Goal: Book appointment/travel/reservation

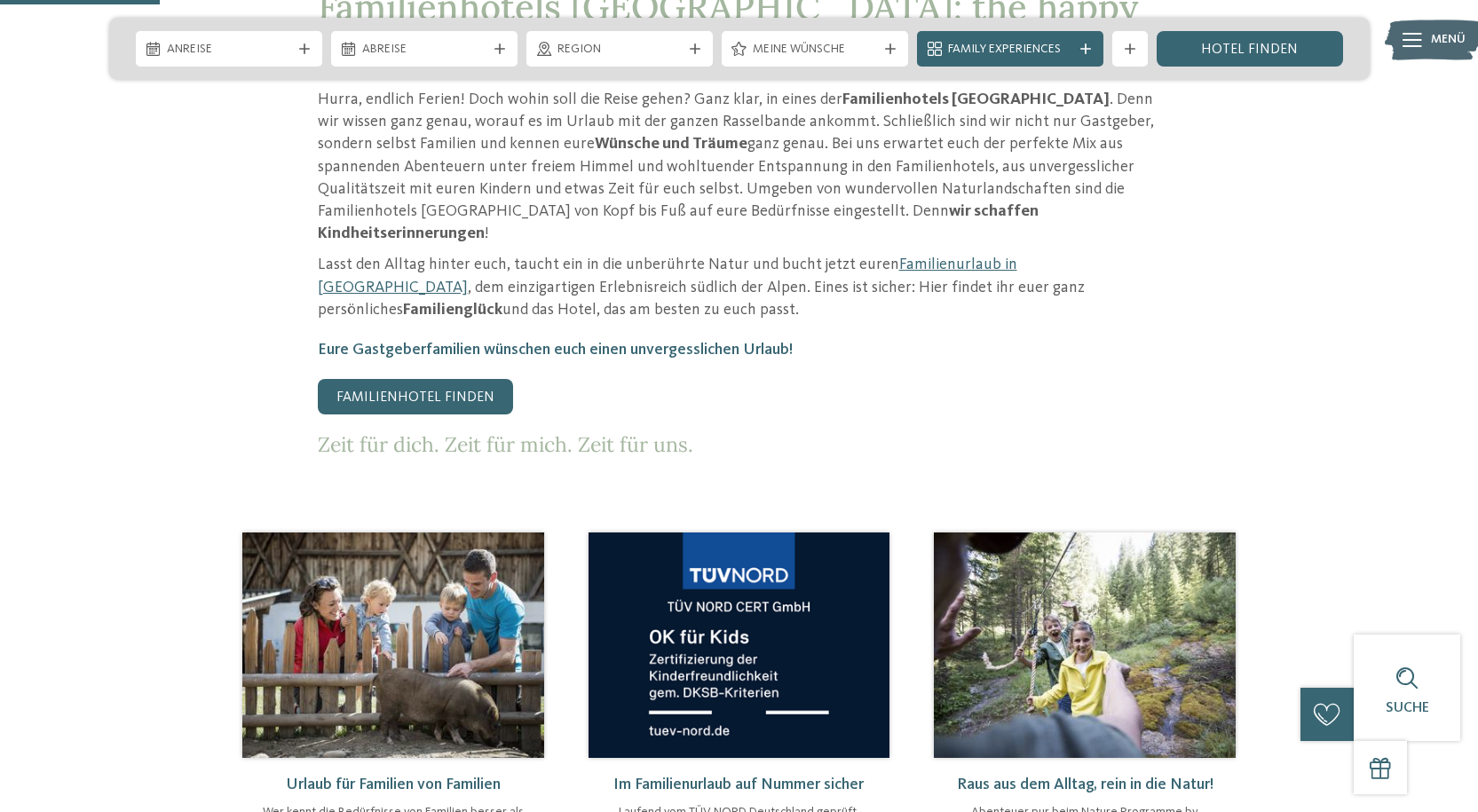
scroll to position [886, 0]
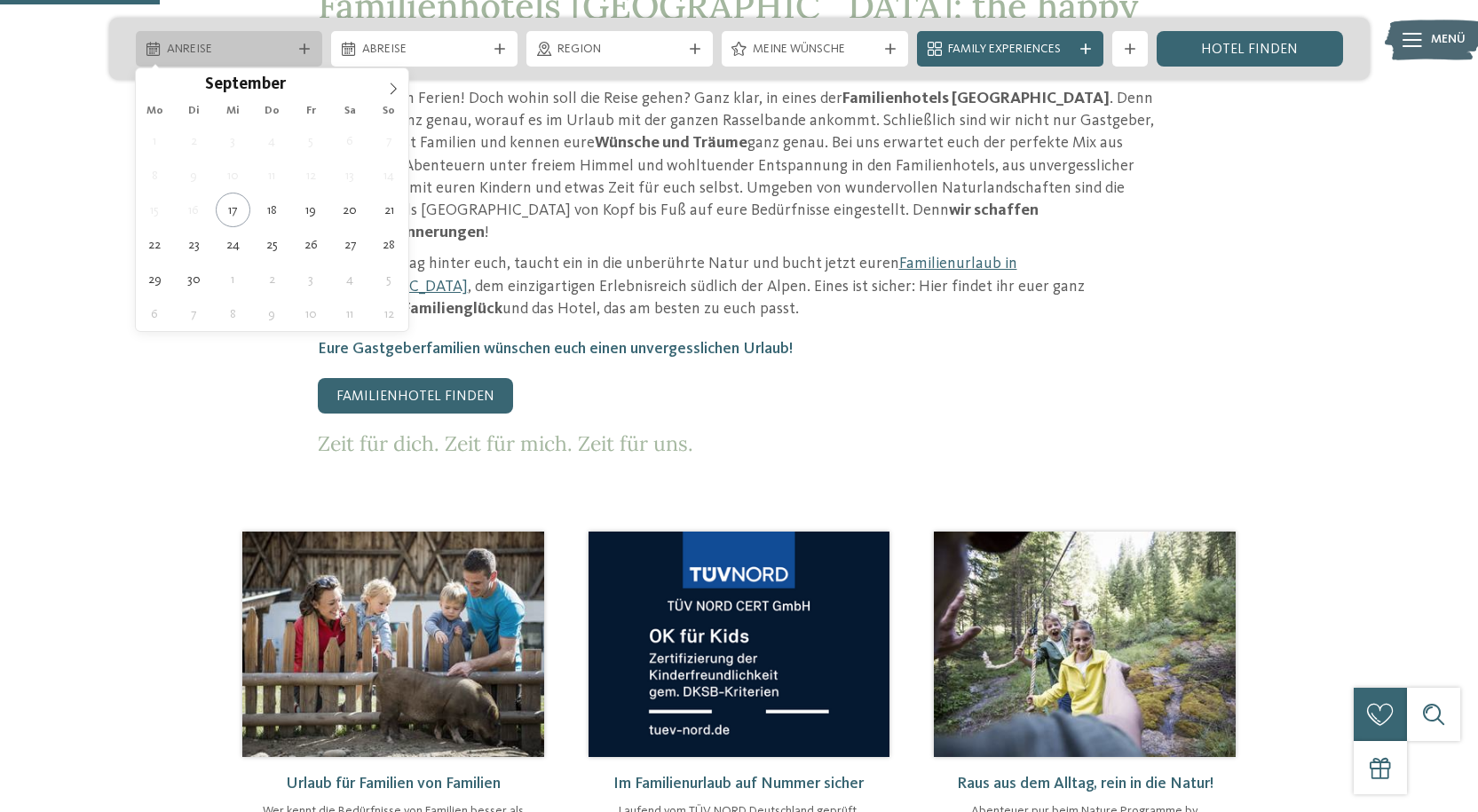
click at [311, 48] on div at bounding box center [304, 49] width 17 height 11
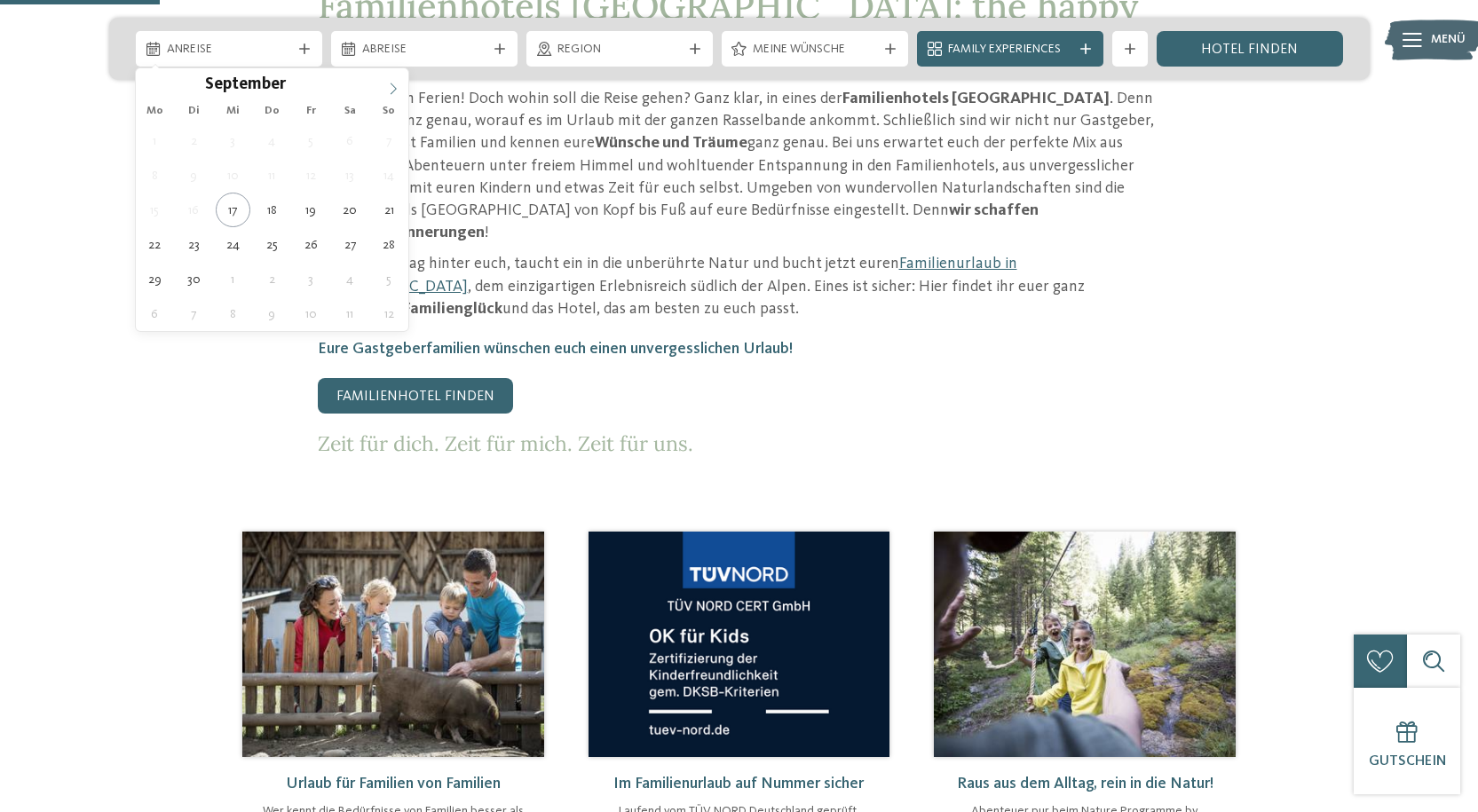
click at [403, 84] on span at bounding box center [393, 83] width 30 height 30
type div "[DATE]"
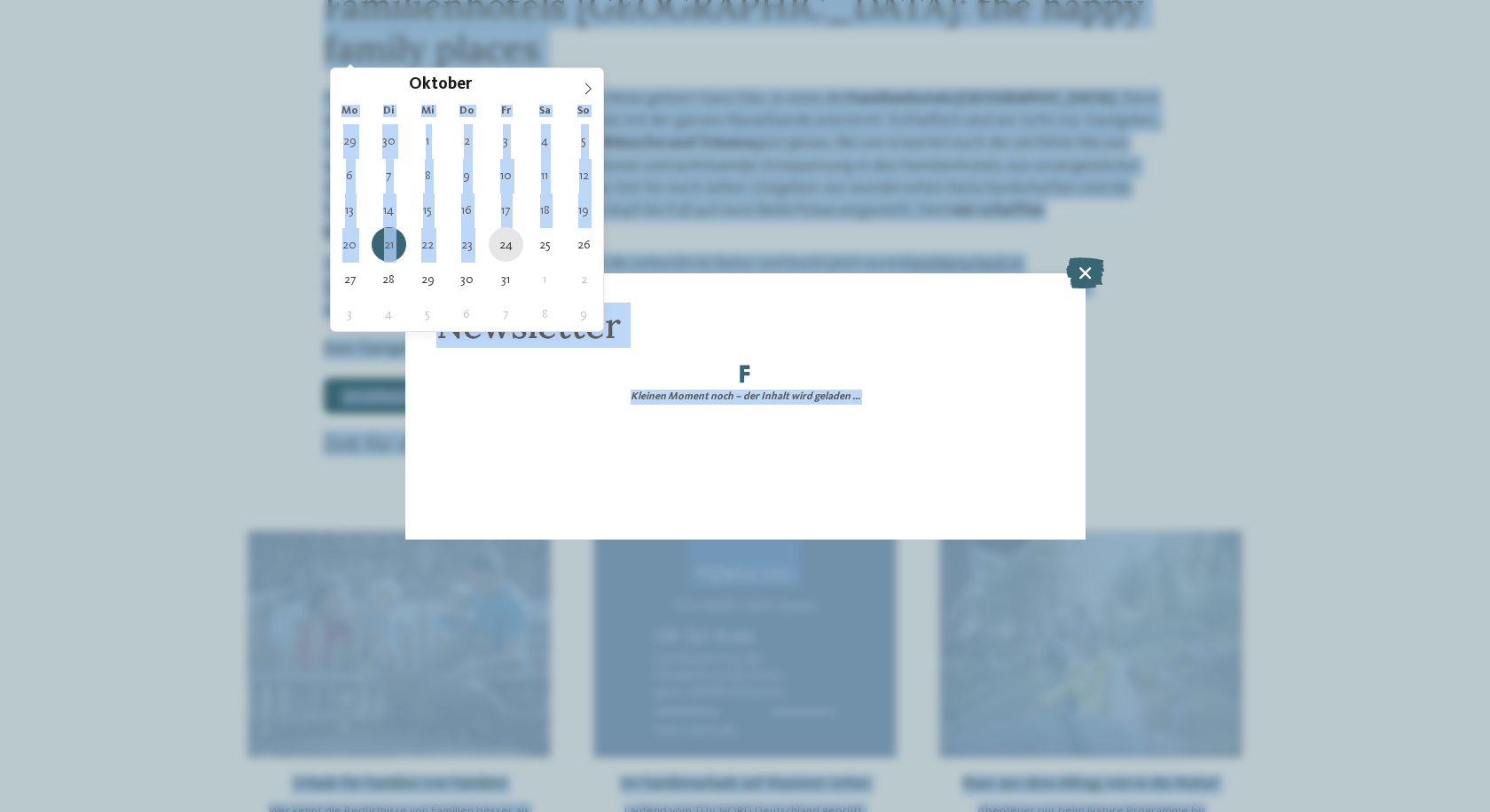
drag, startPoint x: 494, startPoint y: 48, endPoint x: 496, endPoint y: 255, distance: 207.0
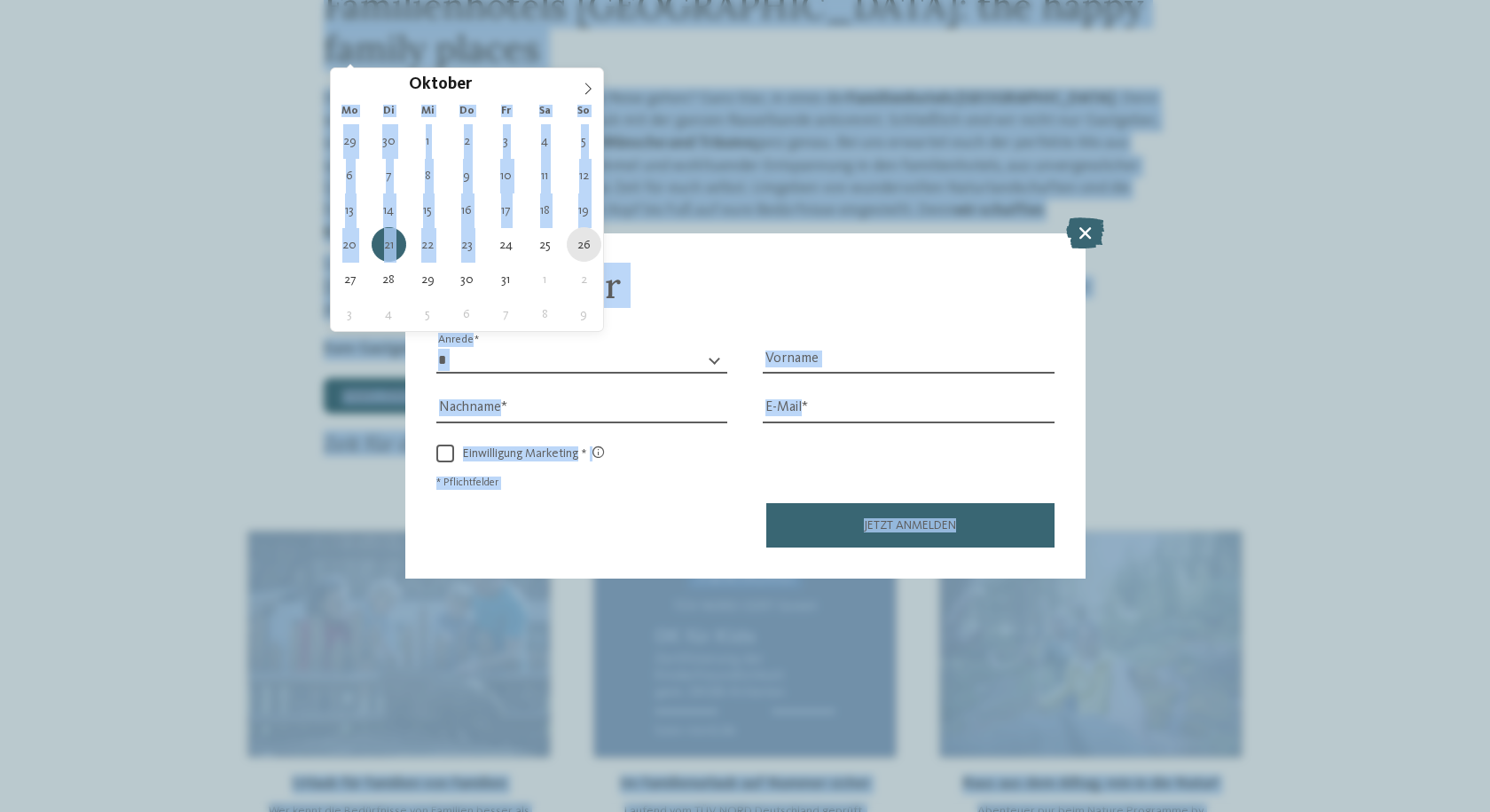
type div "[DATE]"
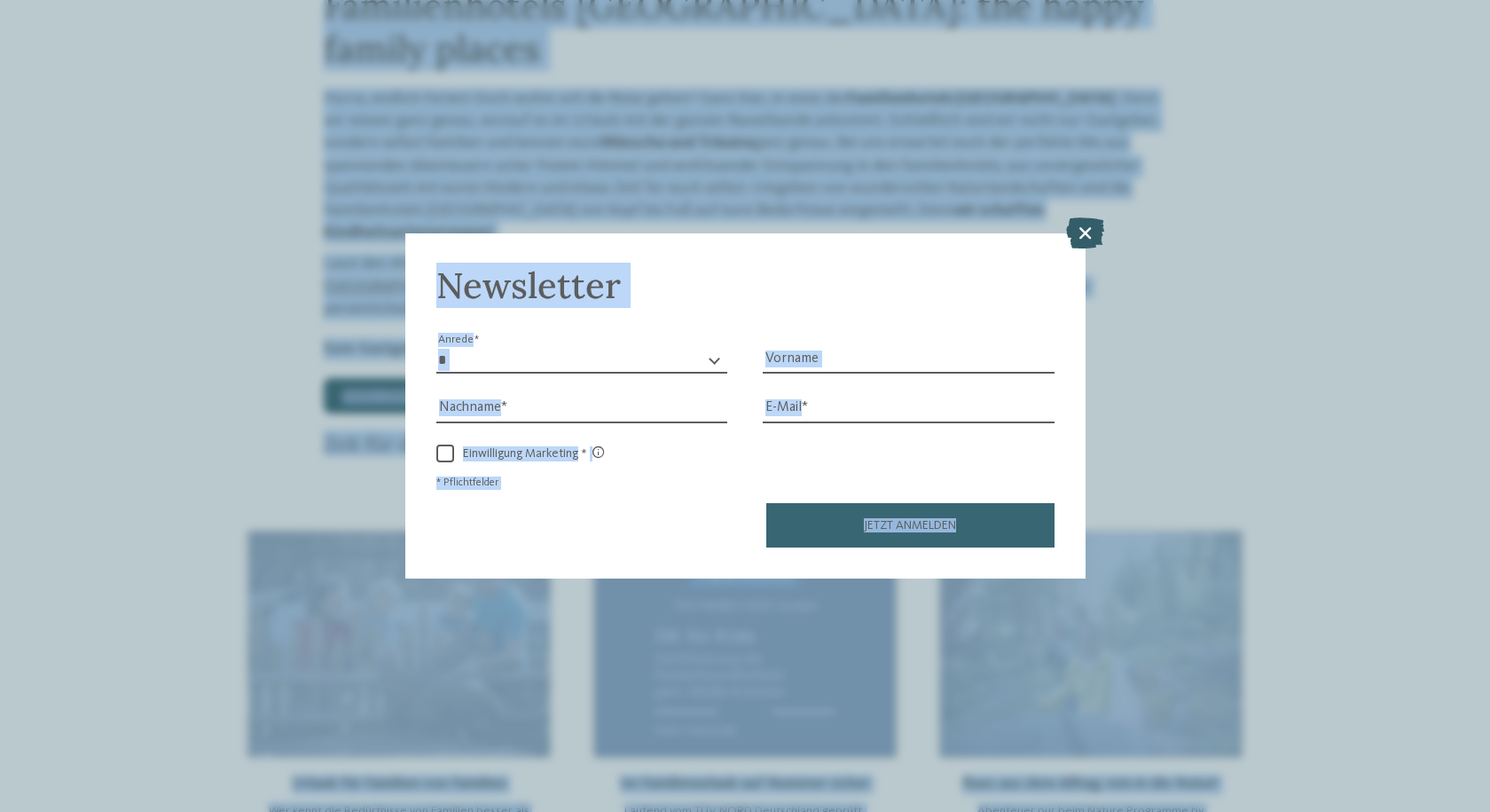
click at [1102, 226] on icon at bounding box center [1086, 233] width 38 height 31
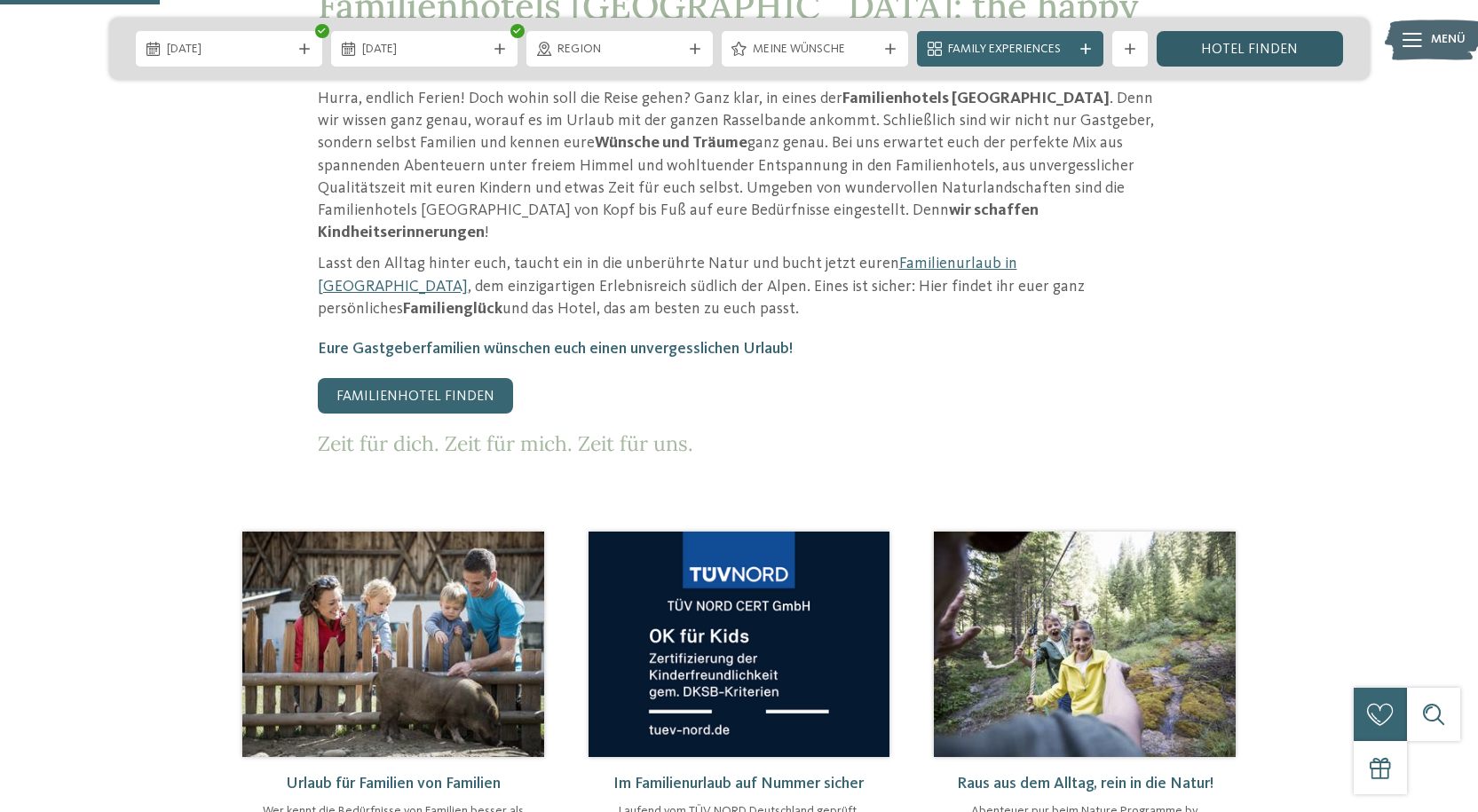
click at [1262, 51] on link "Hotel finden" at bounding box center [1250, 48] width 186 height 36
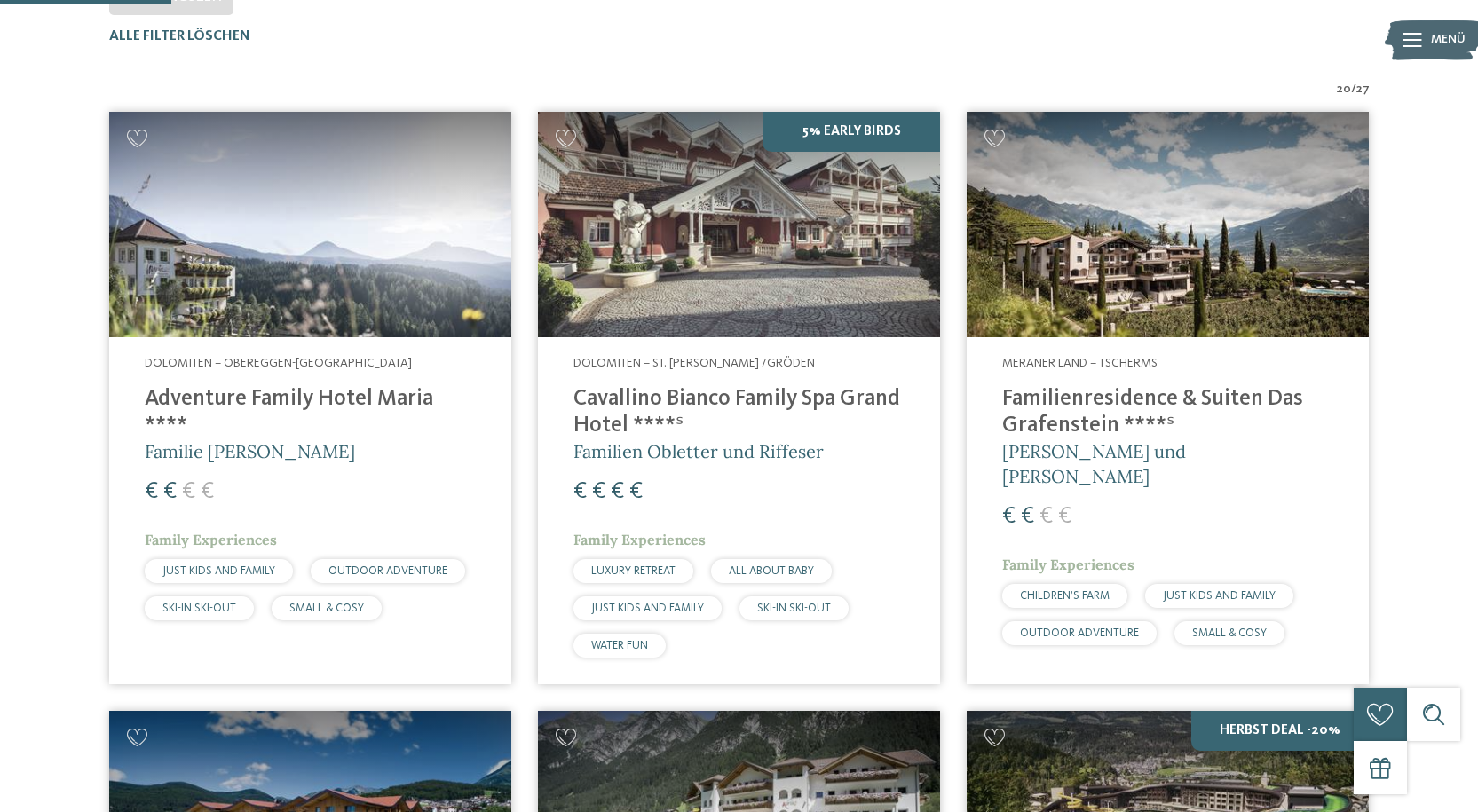
scroll to position [582, 0]
click at [254, 302] on img at bounding box center [310, 224] width 402 height 226
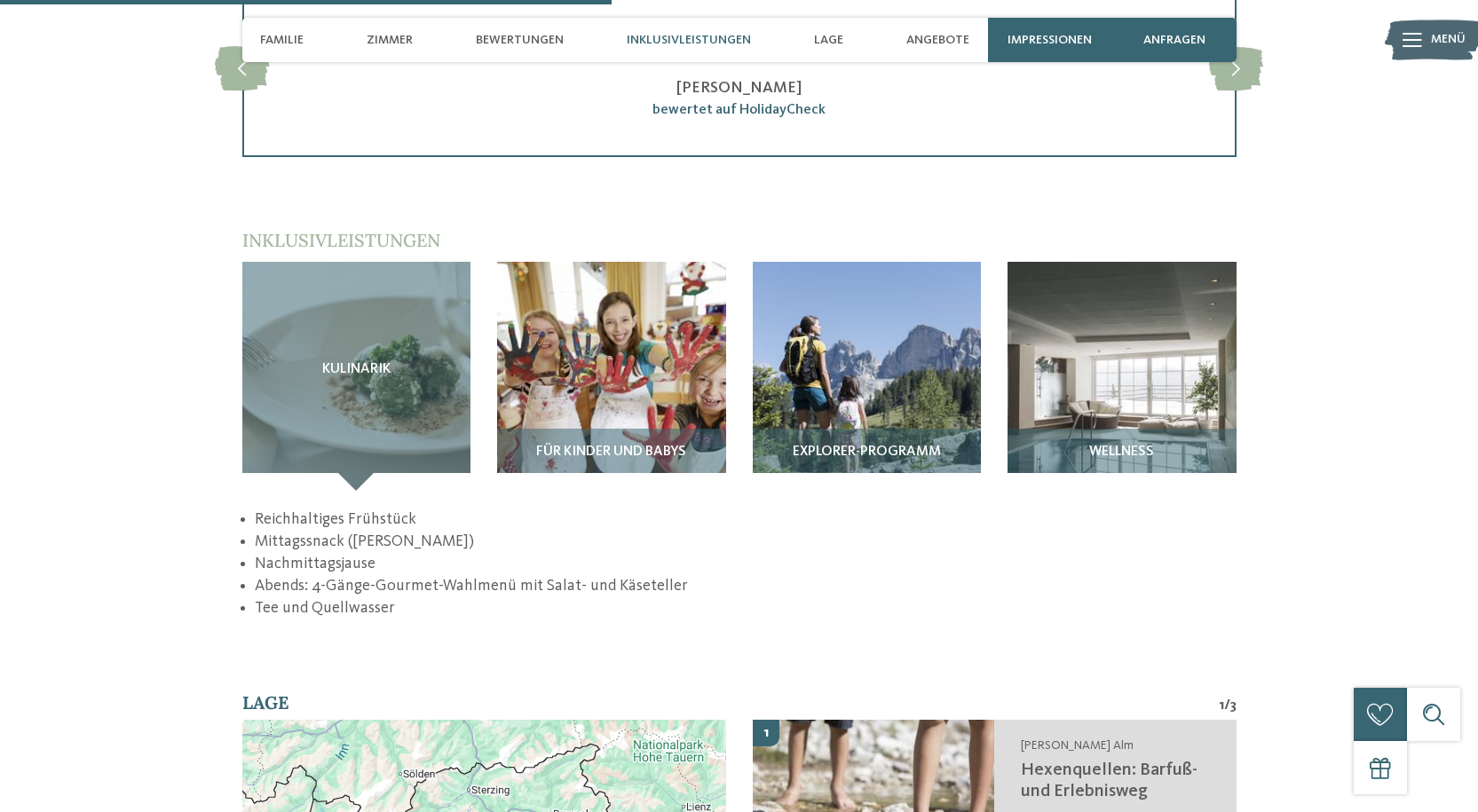
scroll to position [2393, 0]
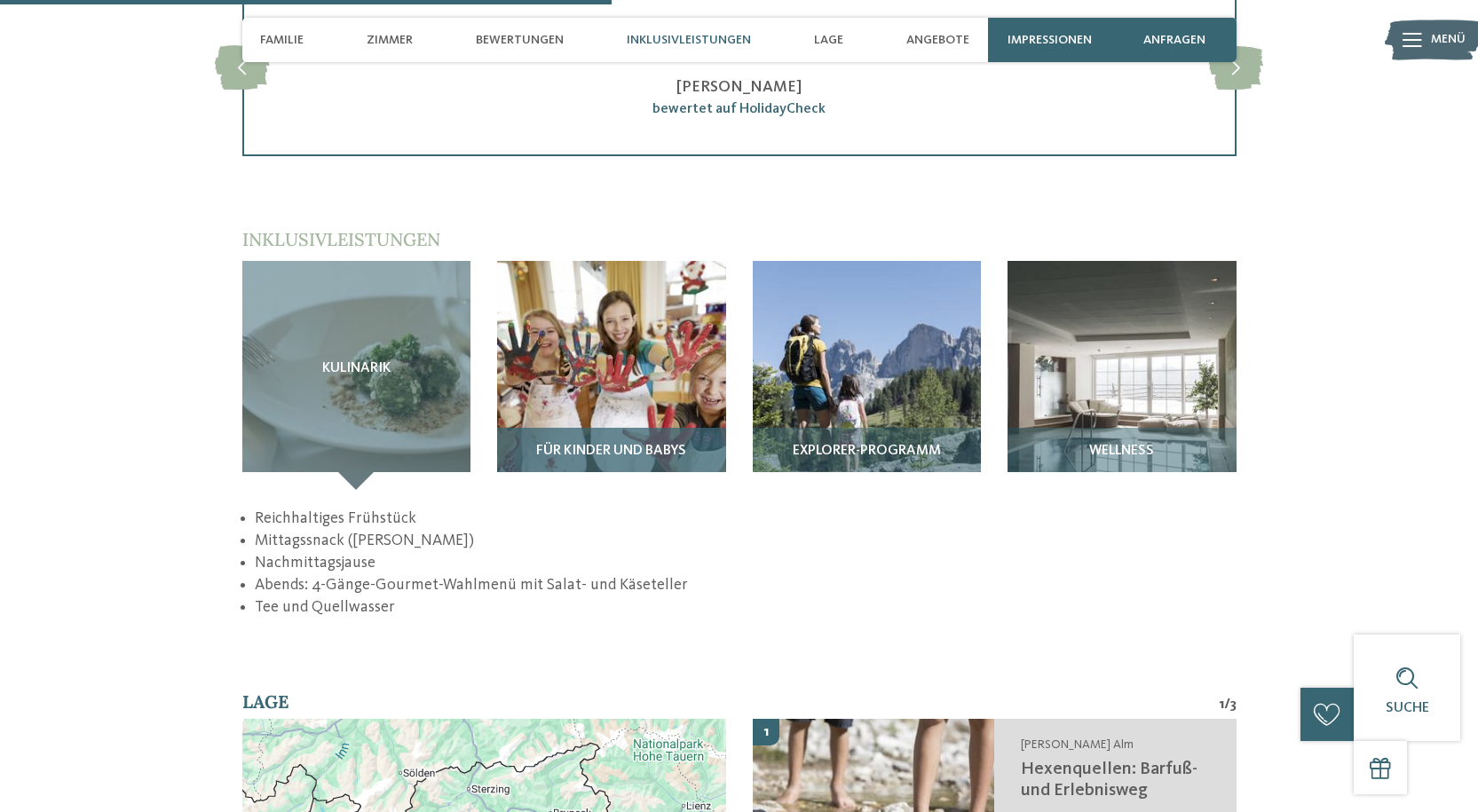
click at [665, 443] on span "Für Kinder und Babys" at bounding box center [611, 452] width 150 height 16
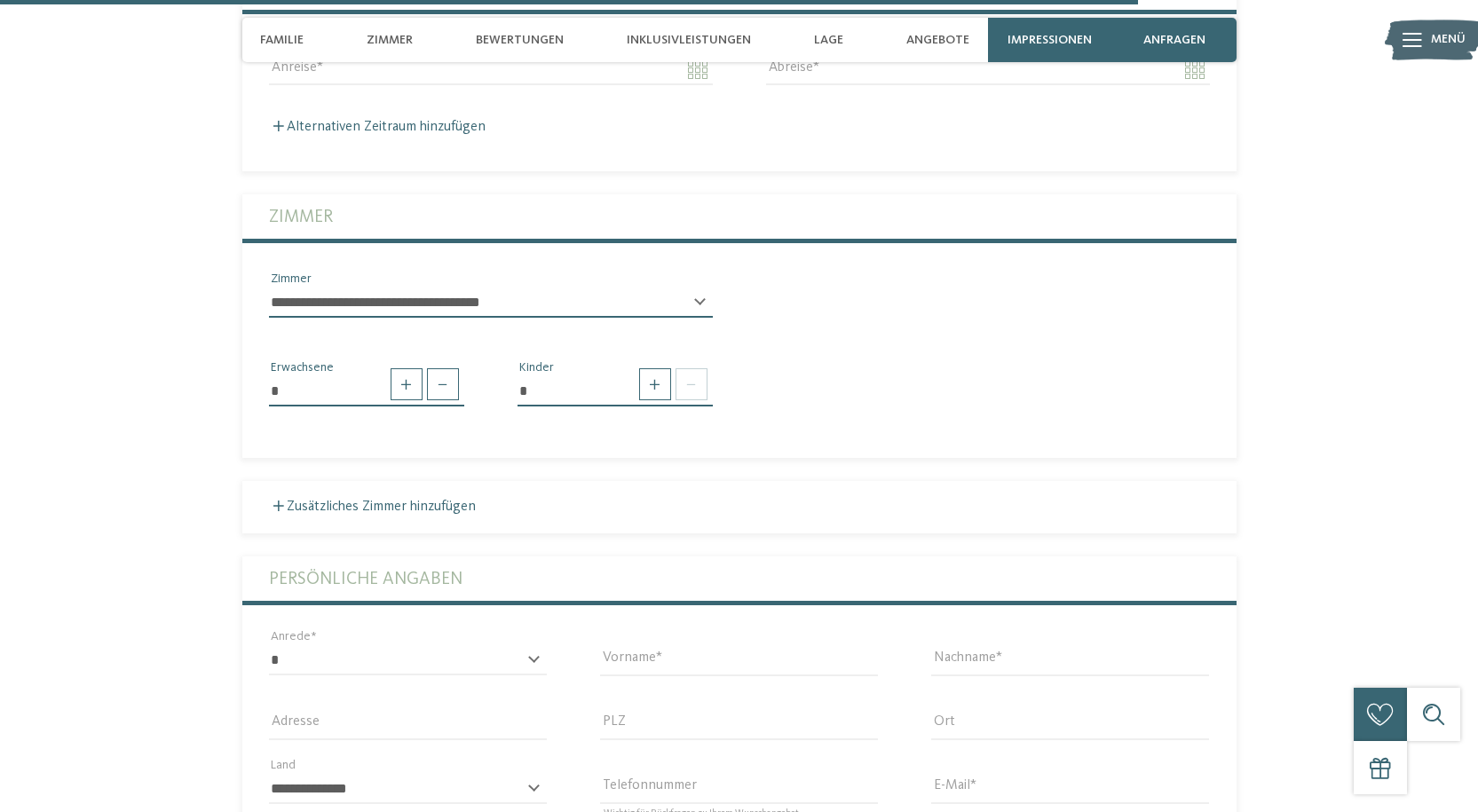
scroll to position [4433, 0]
